Goal: Task Accomplishment & Management: Manage account settings

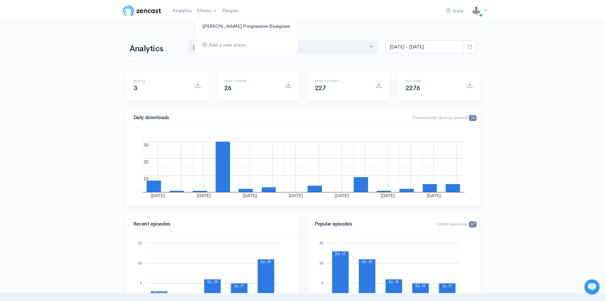
click at [218, 27] on link "[PERSON_NAME] Progressive Bluegrass" at bounding box center [246, 26] width 103 height 11
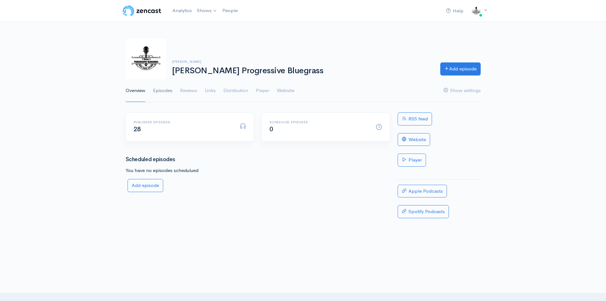
click at [166, 90] on link "Episodes" at bounding box center [162, 90] width 19 height 23
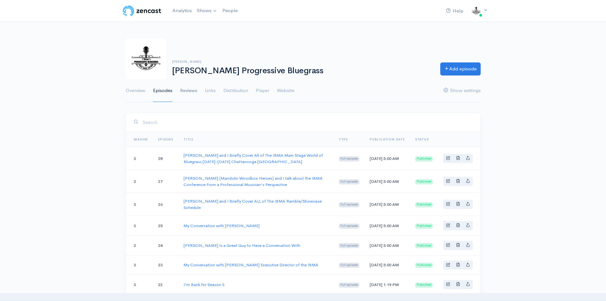
click at [189, 89] on link "Reviews" at bounding box center [188, 90] width 17 height 23
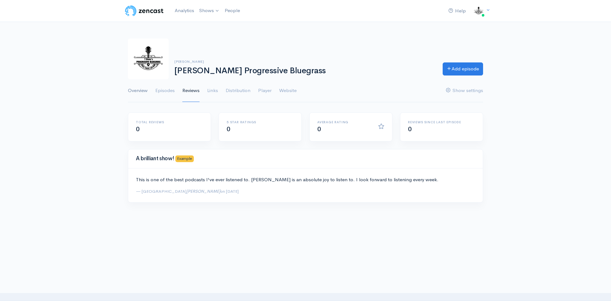
click at [136, 89] on link "Overview" at bounding box center [138, 90] width 20 height 23
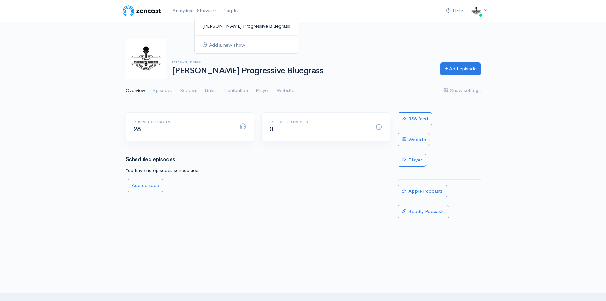
click at [222, 24] on link "[PERSON_NAME] Progressive Bluegrass" at bounding box center [246, 26] width 103 height 11
click at [187, 8] on link "Analytics" at bounding box center [182, 11] width 25 height 14
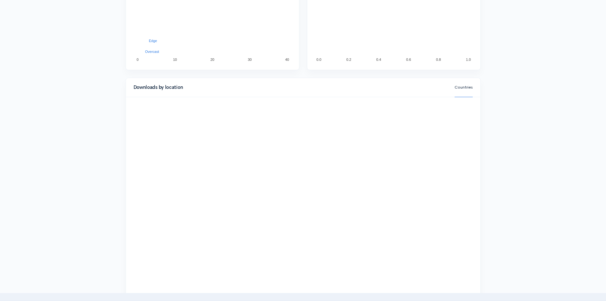
scroll to position [605, 0]
